Goal: Task Accomplishment & Management: Complete application form

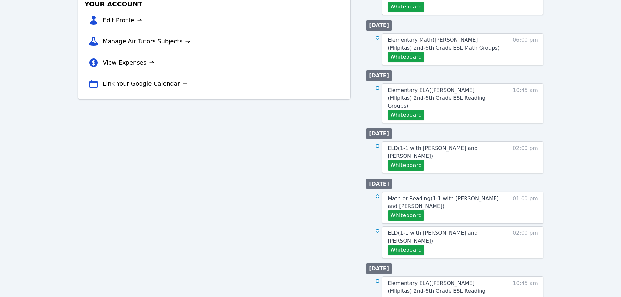
scroll to position [196, 0]
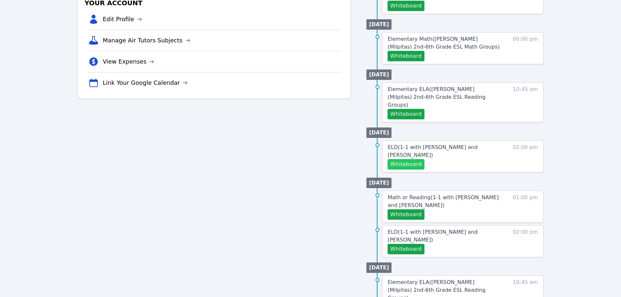
click at [312, 159] on button "Whiteboard" at bounding box center [406, 164] width 37 height 10
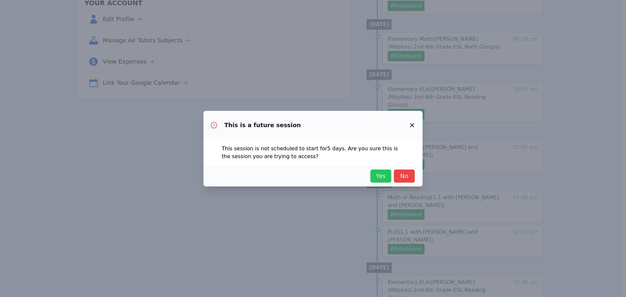
click at [312, 176] on button "Yes" at bounding box center [380, 176] width 21 height 13
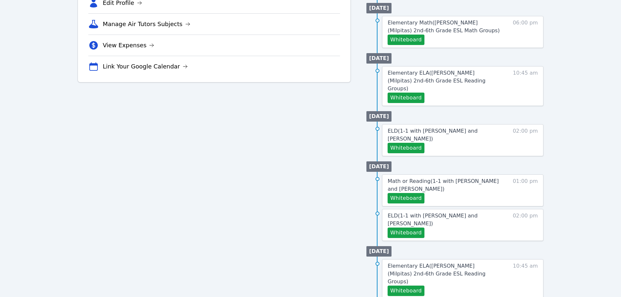
scroll to position [228, 0]
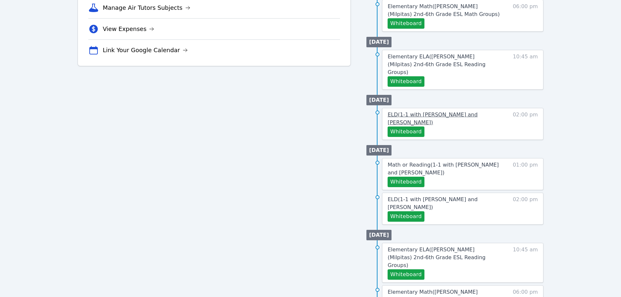
click at [312, 112] on span "ELD ( 1-1 with [PERSON_NAME] and [PERSON_NAME] )" at bounding box center [433, 119] width 90 height 14
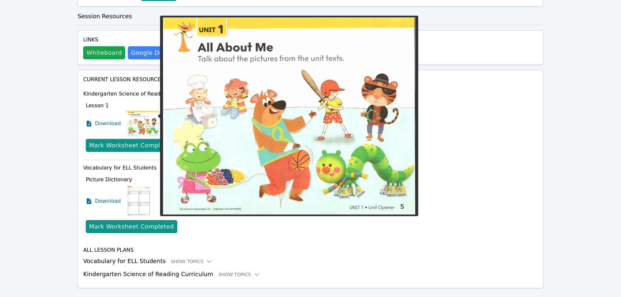
scroll to position [217, 0]
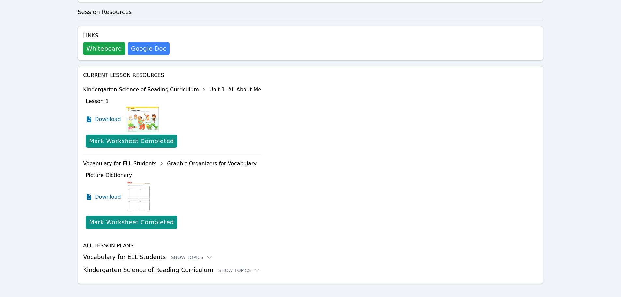
click at [144, 265] on h3 "Kindergarten Science of Reading Curriculum Show Topics" at bounding box center [310, 269] width 455 height 9
click at [223, 267] on div "Show Topics" at bounding box center [239, 270] width 42 height 7
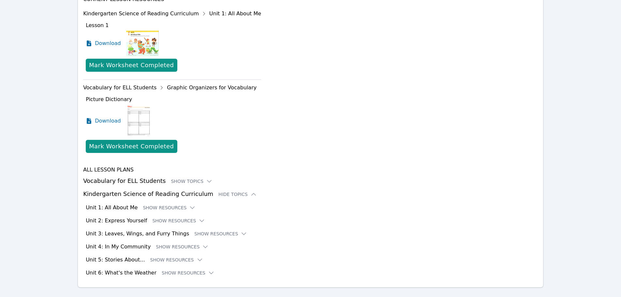
scroll to position [297, 0]
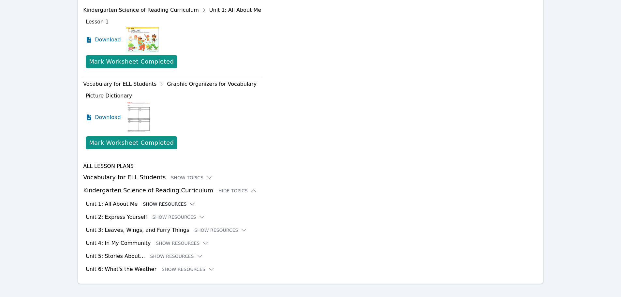
click at [162, 201] on button "Show Resources" at bounding box center [169, 204] width 53 height 7
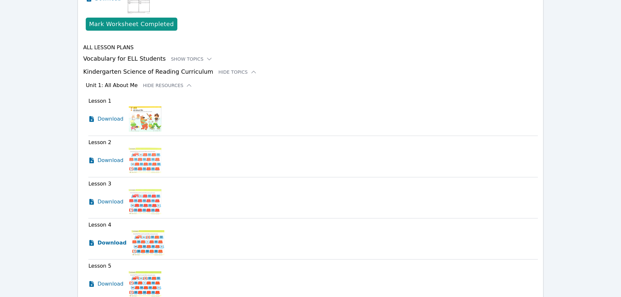
scroll to position [427, 0]
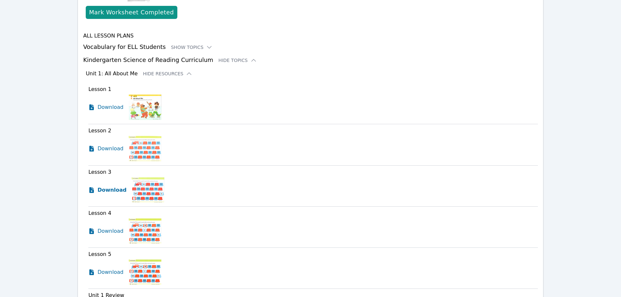
click at [113, 186] on span "Download" at bounding box center [111, 190] width 29 height 8
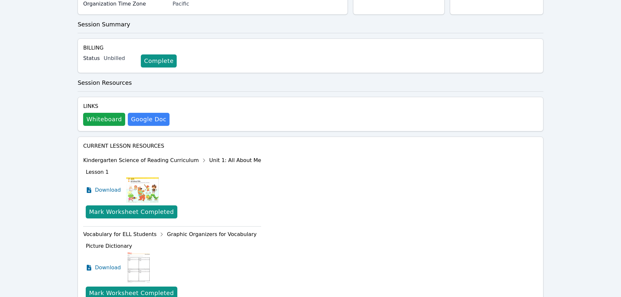
scroll to position [0, 0]
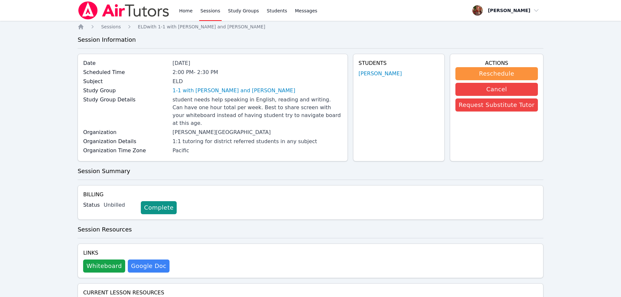
click at [129, 16] on img at bounding box center [124, 10] width 92 height 18
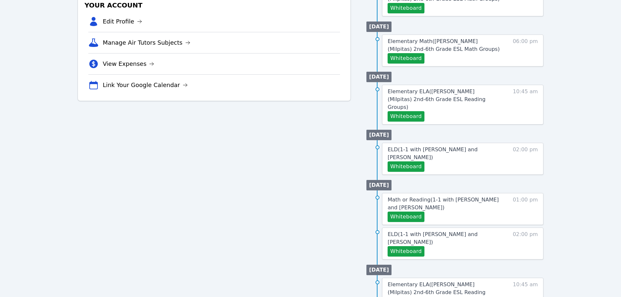
scroll to position [196, 0]
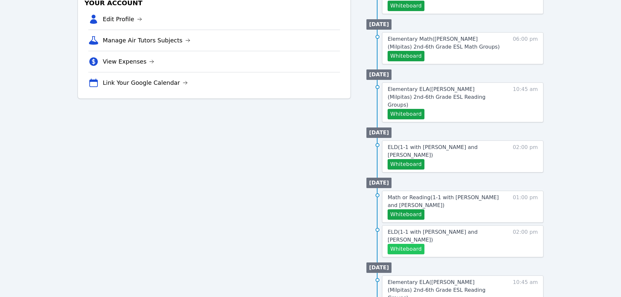
click at [312, 244] on button "Whiteboard" at bounding box center [406, 249] width 37 height 10
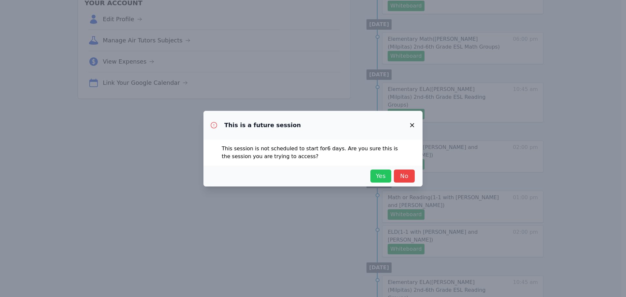
click at [312, 178] on span "Yes" at bounding box center [381, 176] width 14 height 9
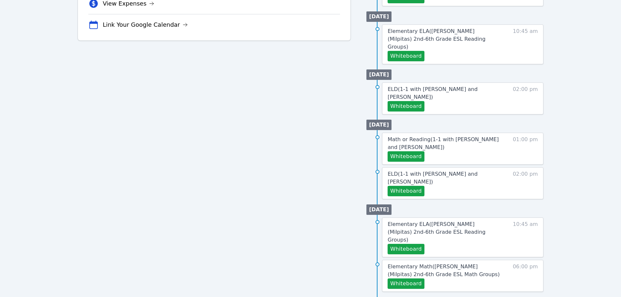
scroll to position [261, 0]
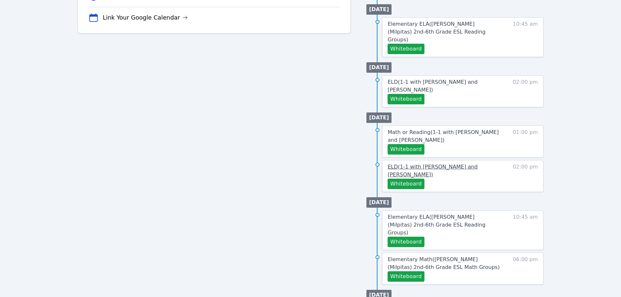
click at [312, 164] on span "ELD ( 1-1 with [PERSON_NAME] and [PERSON_NAME] )" at bounding box center [433, 171] width 90 height 14
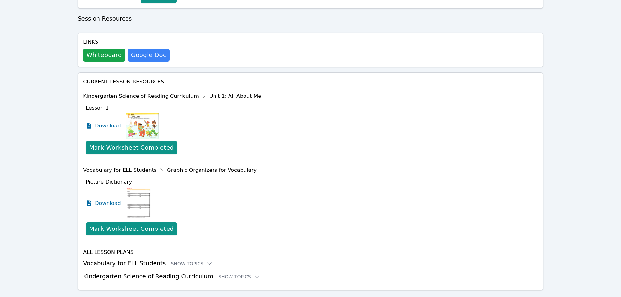
scroll to position [217, 0]
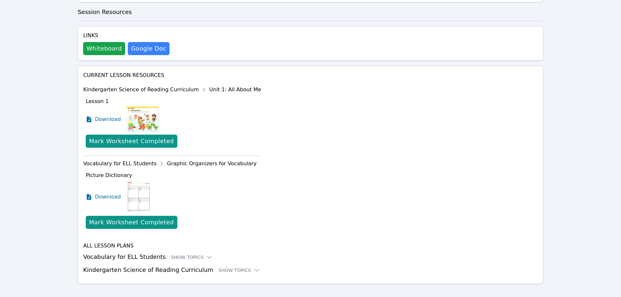
click at [227, 268] on div "Current Lesson Resources Kindergarten Science of Reading Curriculum Unit 1: All…" at bounding box center [311, 175] width 466 height 218
click at [230, 267] on div "Show Topics" at bounding box center [239, 270] width 42 height 7
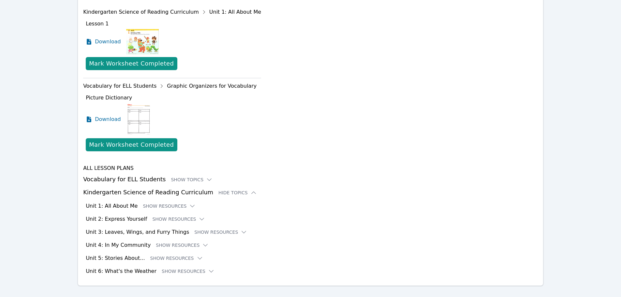
scroll to position [297, 0]
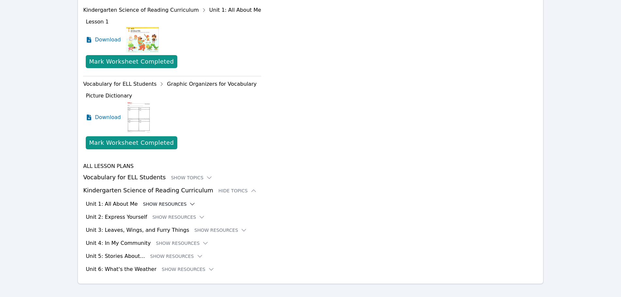
click at [175, 201] on button "Show Resources" at bounding box center [169, 204] width 53 height 7
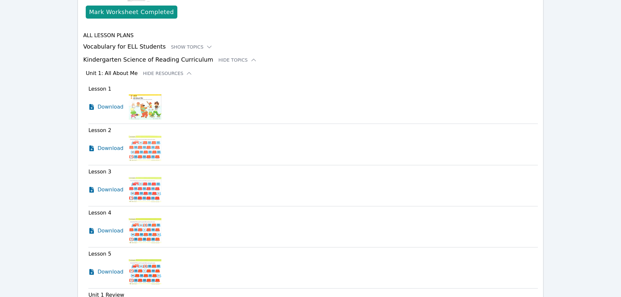
scroll to position [427, 0]
click at [117, 227] on span "Download" at bounding box center [111, 231] width 29 height 8
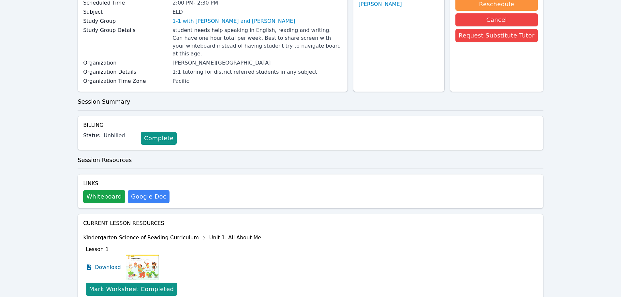
scroll to position [69, 0]
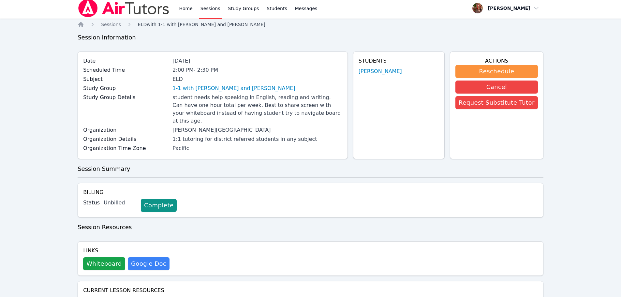
scroll to position [0, 0]
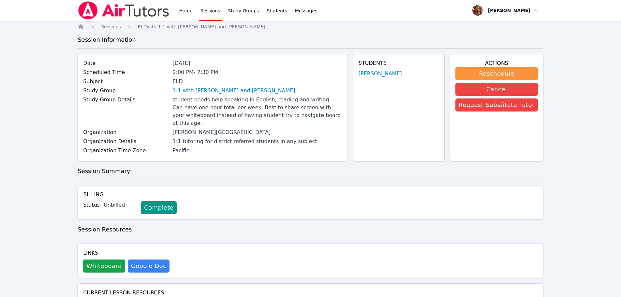
click at [110, 12] on img at bounding box center [124, 10] width 92 height 18
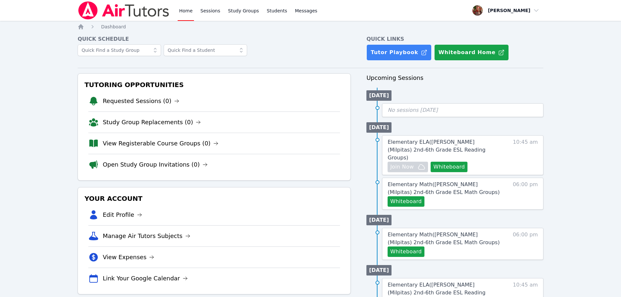
click at [381, 44] on div "Quick Links Tutor Playbook Whiteboard Home" at bounding box center [455, 48] width 177 height 27
click at [381, 47] on link "Tutor Playbook" at bounding box center [399, 52] width 65 height 16
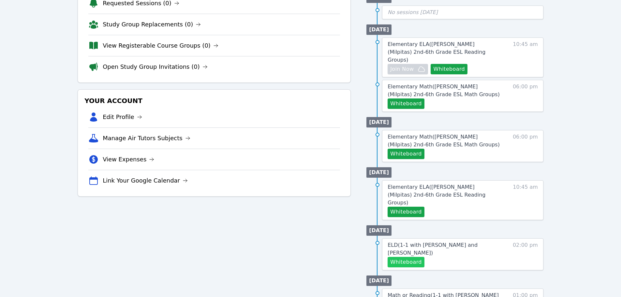
scroll to position [130, 0]
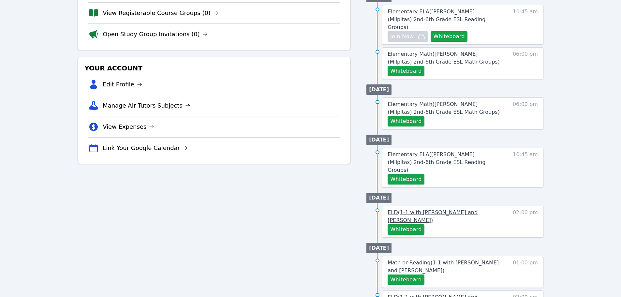
click at [438, 209] on span "ELD ( 1-1 with [PERSON_NAME] and [PERSON_NAME] )" at bounding box center [433, 216] width 90 height 14
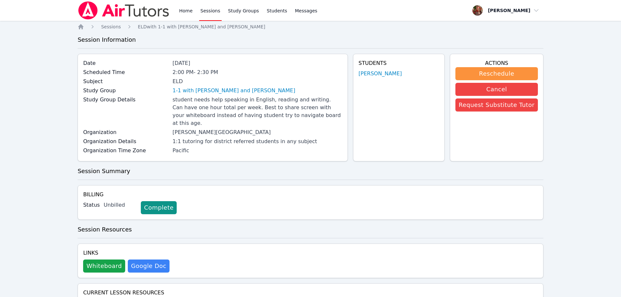
scroll to position [130, 0]
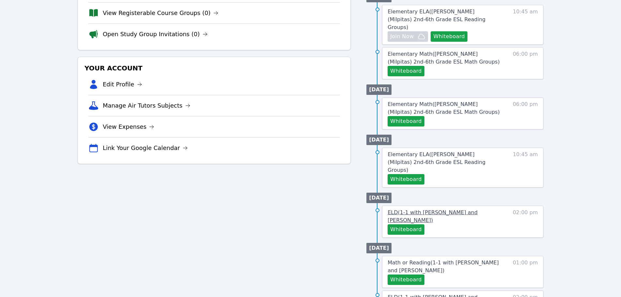
click at [443, 209] on span "ELD ( 1-1 with [PERSON_NAME] and [PERSON_NAME] )" at bounding box center [433, 216] width 90 height 14
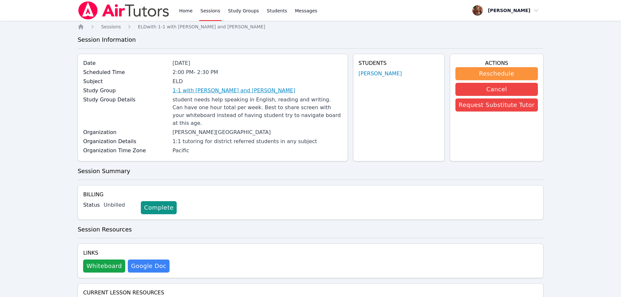
click at [239, 90] on link "1-1 with [PERSON_NAME] and [PERSON_NAME]" at bounding box center [233, 91] width 123 height 8
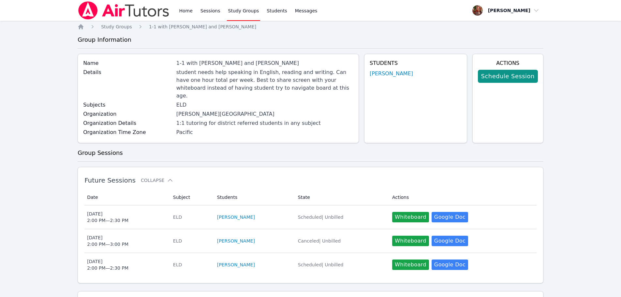
drag, startPoint x: 271, startPoint y: 106, endPoint x: 172, endPoint y: 108, distance: 98.2
click at [172, 110] on div "Organization Beverly Hills Unified School District" at bounding box center [218, 114] width 270 height 9
copy div "[PERSON_NAME][GEOGRAPHIC_DATA]"
click at [156, 18] on img at bounding box center [124, 10] width 92 height 18
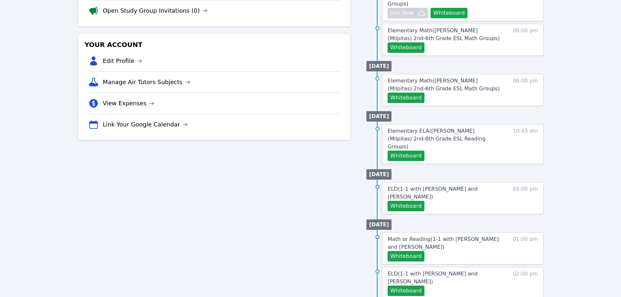
scroll to position [163, 0]
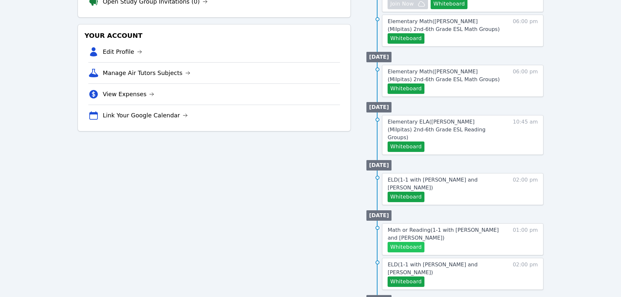
click at [407, 242] on button "Whiteboard" at bounding box center [406, 247] width 37 height 10
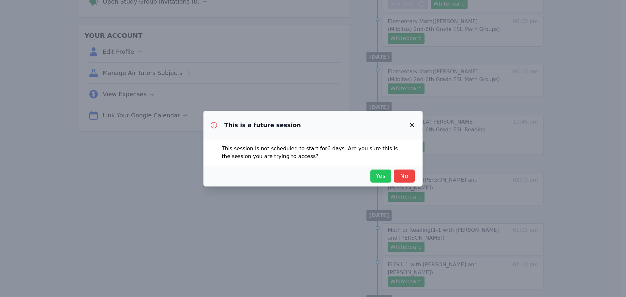
click at [381, 176] on span "Yes" at bounding box center [381, 176] width 14 height 9
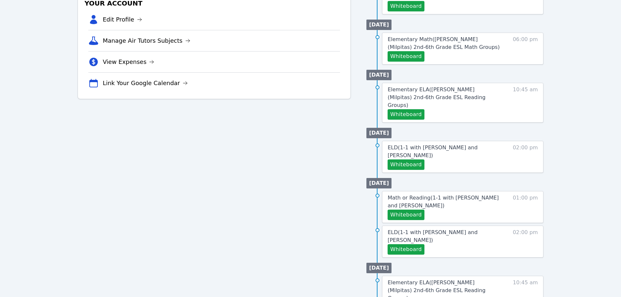
scroll to position [196, 0]
click at [453, 194] on span "Math or Reading ( 1-1 with Beren Erdem and Hafsa Rodriguez )" at bounding box center [443, 201] width 111 height 14
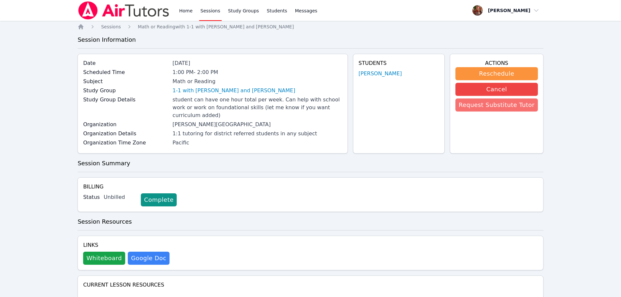
click at [502, 104] on button "Request Substitute Tutor" at bounding box center [497, 104] width 82 height 13
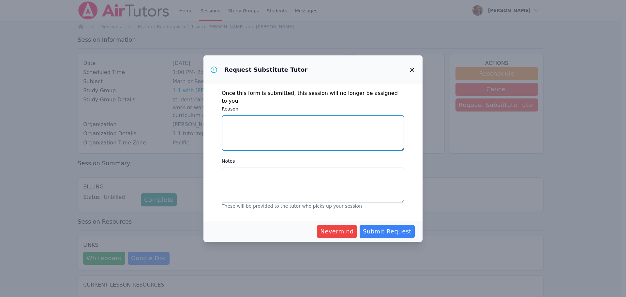
click at [281, 135] on textarea "Reason" at bounding box center [313, 132] width 183 height 35
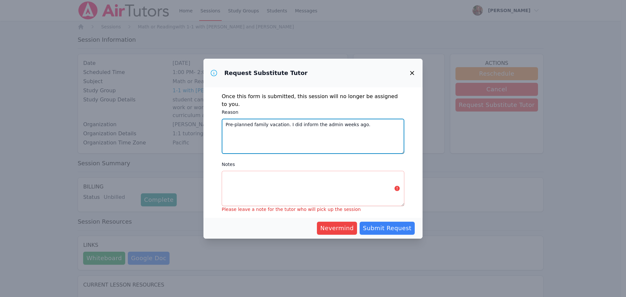
type textarea "Pre-planned family vacation. I did inform the admin weeks ago."
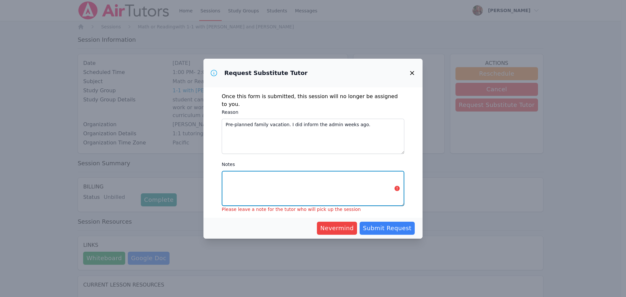
click at [278, 188] on textarea "Notes" at bounding box center [313, 188] width 183 height 35
click at [300, 174] on textarea "Notes" at bounding box center [313, 188] width 183 height 35
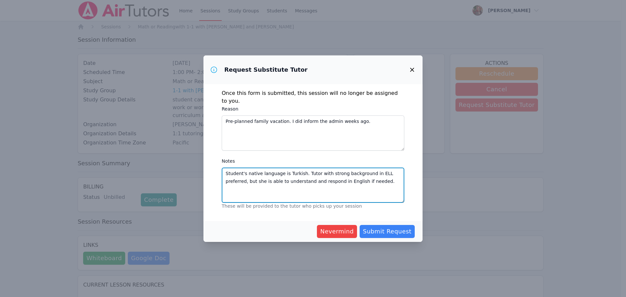
click at [321, 169] on textarea "Student's native language is Turkish. Tutor with strong background in ELL prefe…" at bounding box center [313, 185] width 183 height 35
click at [233, 192] on textarea "Student's native language is Turkish. Tutor with a strong background in ELL pre…" at bounding box center [313, 185] width 183 height 35
click at [362, 186] on textarea "Student's native language is Turkish. Tutor with a strong background in ELL pre…" at bounding box center [313, 185] width 183 height 35
click at [359, 187] on textarea "Student's native language is Turkish. Tutor with a strong background in ELL pre…" at bounding box center [313, 185] width 183 height 35
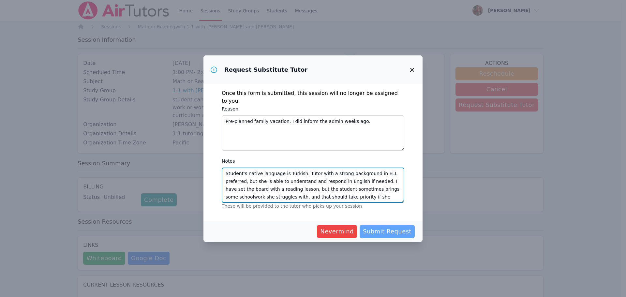
type textarea "Student's native language is Turkish. Tutor with a strong background in ELL pre…"
click at [385, 229] on span "Submit Request" at bounding box center [387, 231] width 49 height 9
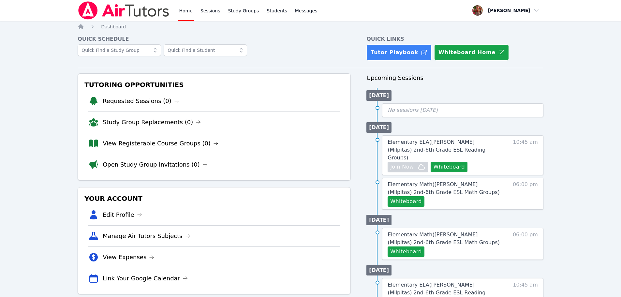
click at [181, 13] on link "Home" at bounding box center [186, 10] width 16 height 21
drag, startPoint x: 347, startPoint y: 179, endPoint x: 296, endPoint y: 177, distance: 50.9
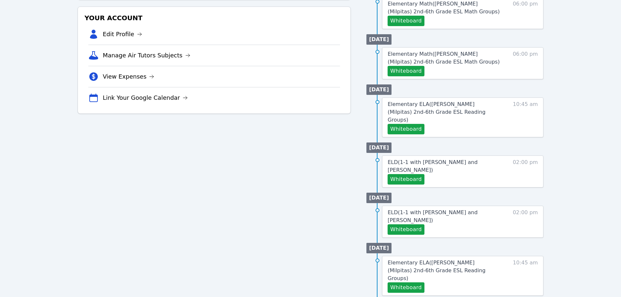
scroll to position [196, 0]
